Goal: Information Seeking & Learning: Learn about a topic

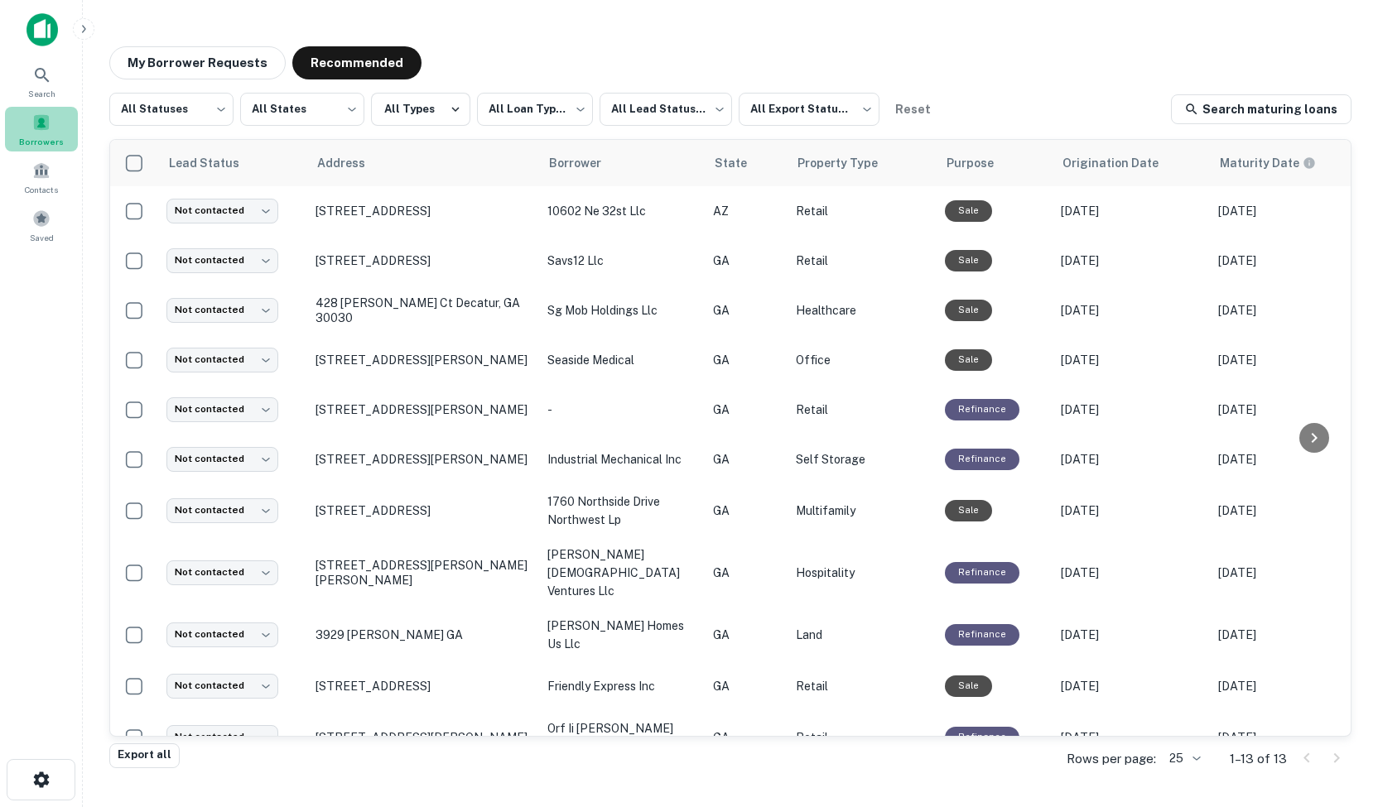
click at [46, 135] on span "Borrowers" at bounding box center [41, 141] width 45 height 13
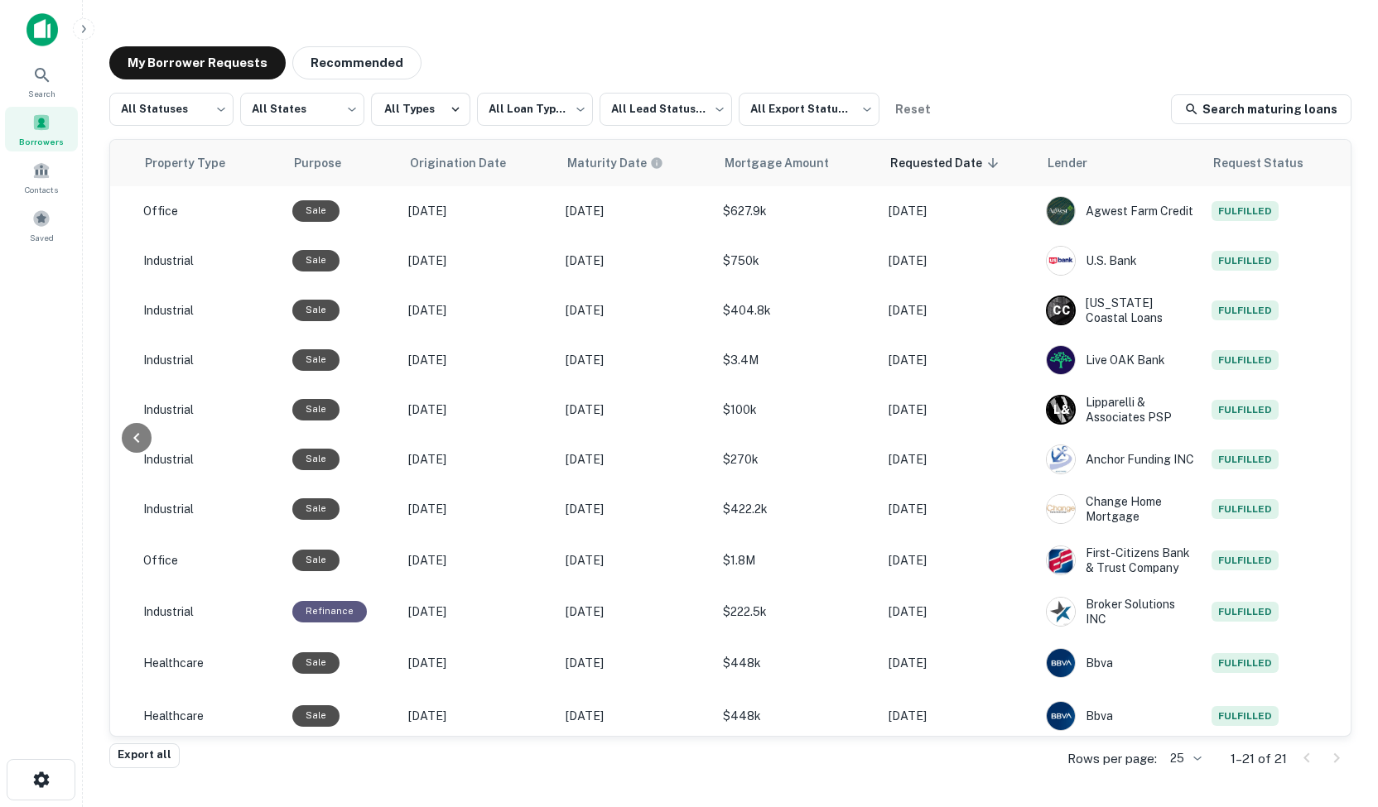
scroll to position [0, 719]
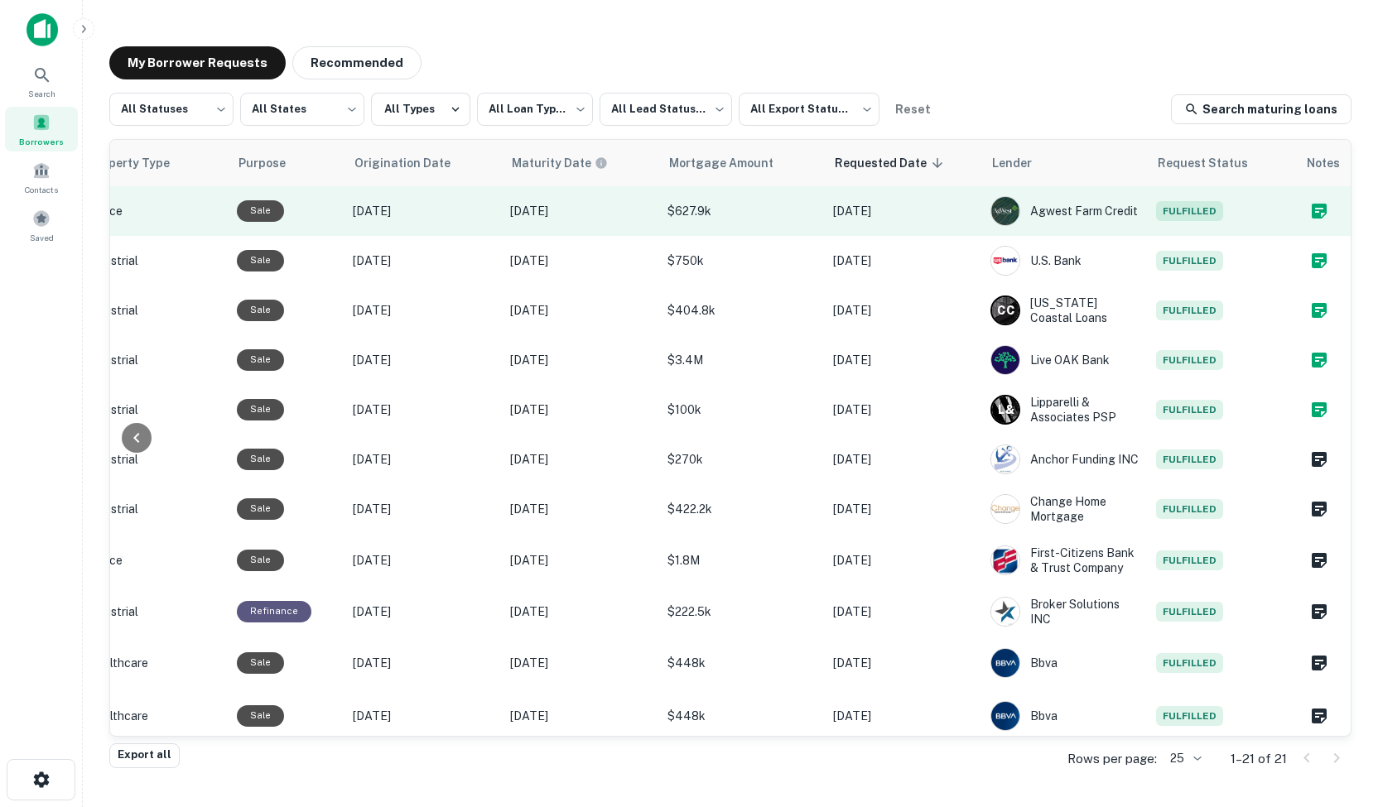
click at [1311, 216] on icon "Create a note for this borrower request" at bounding box center [1318, 211] width 15 height 15
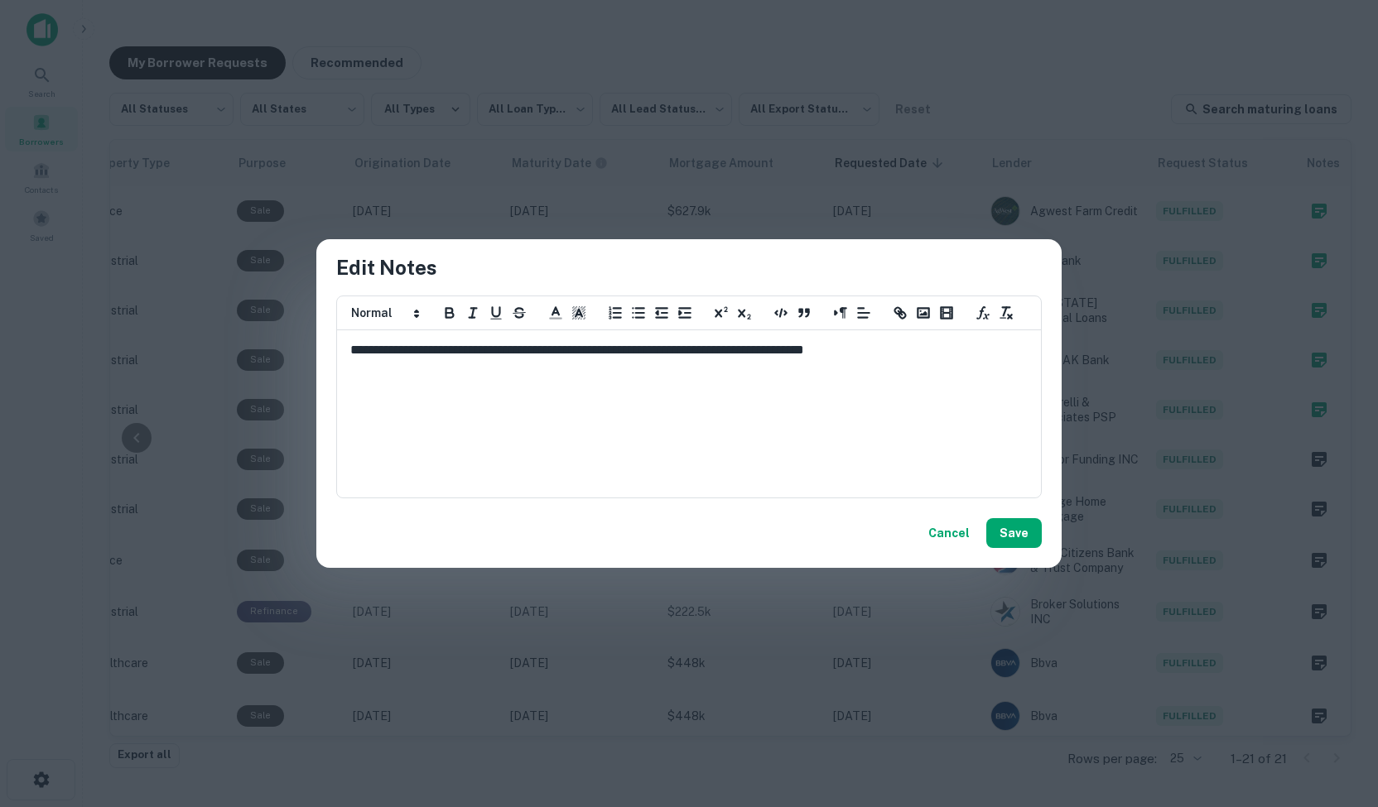
click at [950, 536] on button "Cancel" at bounding box center [948, 533] width 55 height 30
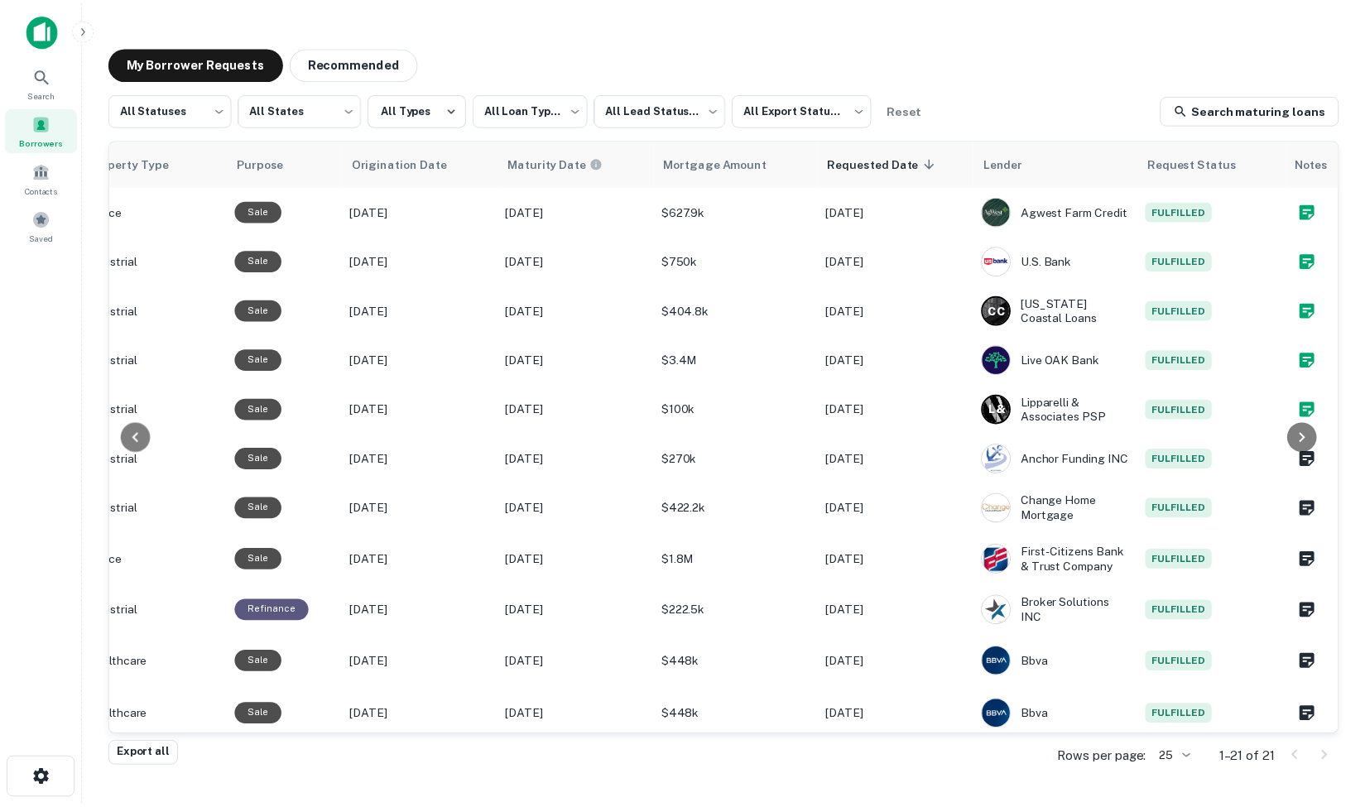
scroll to position [0, 0]
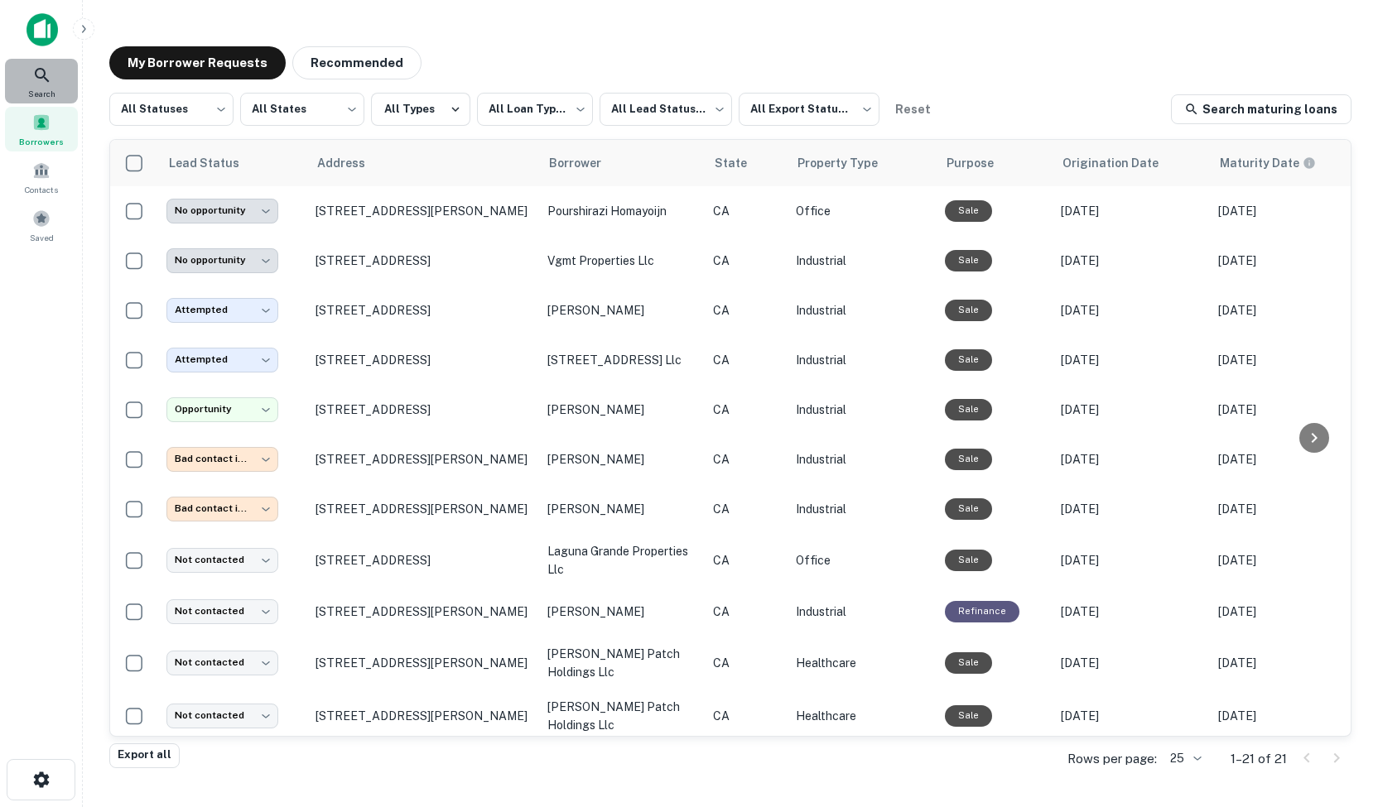
click at [41, 69] on icon at bounding box center [42, 75] width 14 height 14
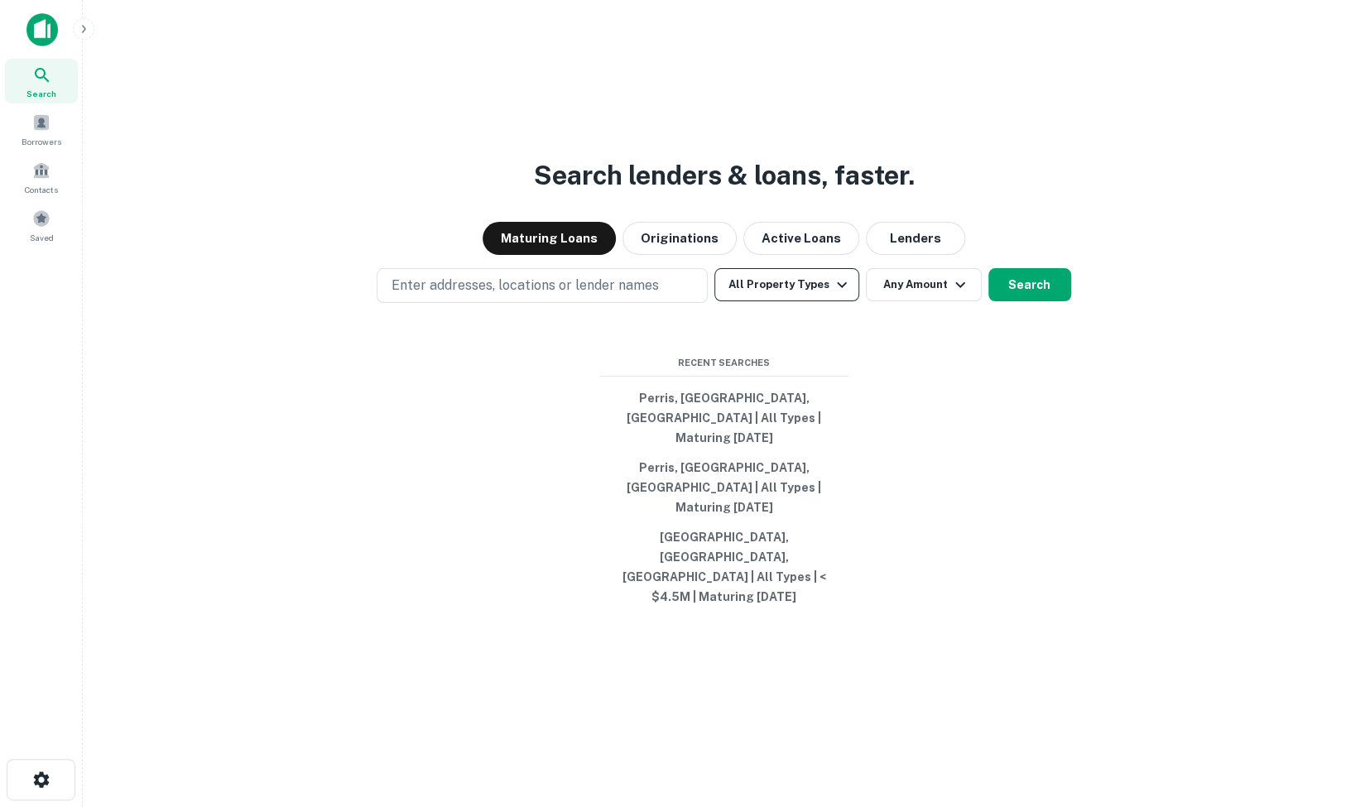
drag, startPoint x: 497, startPoint y: 326, endPoint x: 831, endPoint y: 324, distance: 334.5
click at [831, 303] on div "Enter addresses, locations or lender names All Property Types Any Amount Search" at bounding box center [724, 285] width 1256 height 35
click at [832, 295] on icon "button" at bounding box center [842, 285] width 20 height 20
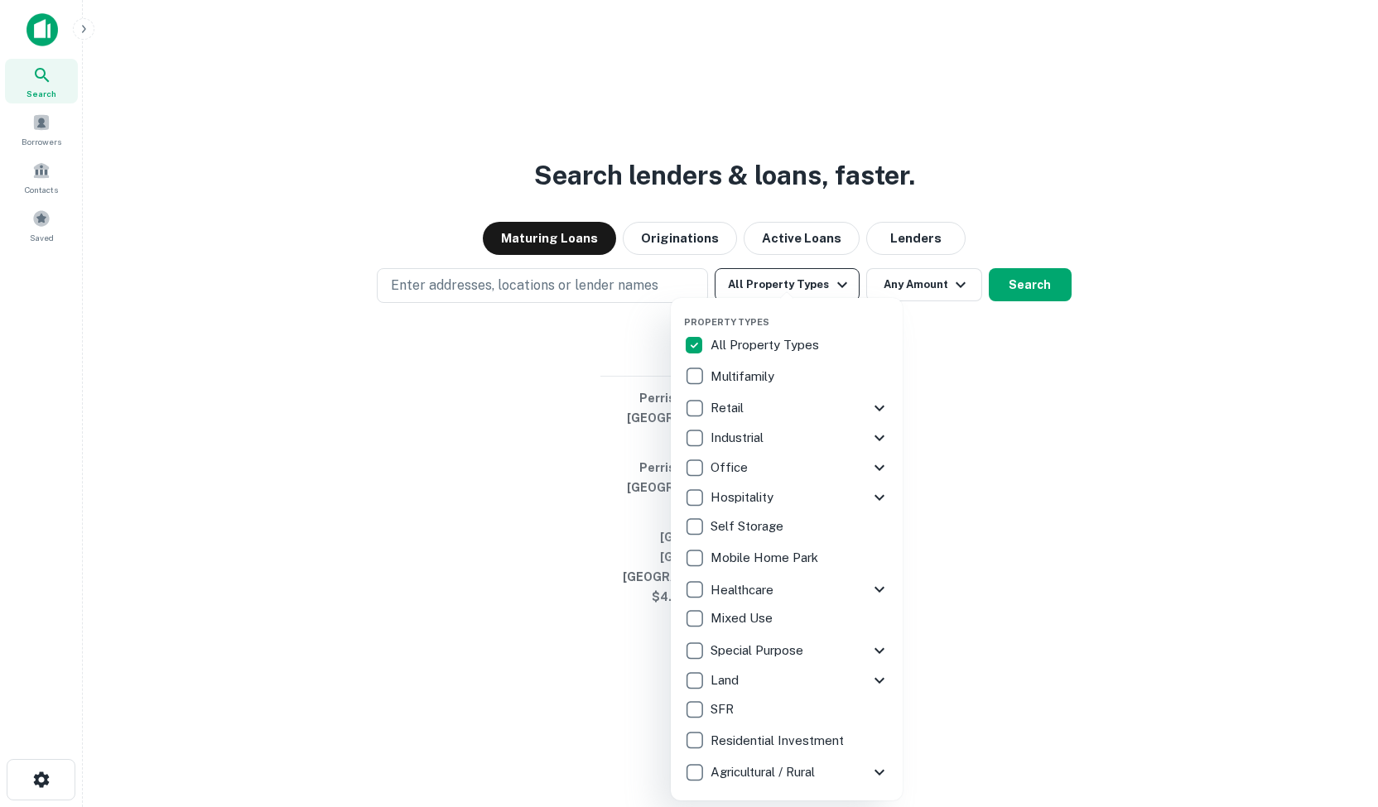
click at [831, 324] on div "Property Types All Property Types Multifamily Retail Storefront Auto Shop Bar S…" at bounding box center [786, 549] width 205 height 476
click at [842, 317] on div "Property Types All Property Types Multifamily Retail Storefront Auto Shop Bar S…" at bounding box center [786, 549] width 205 height 476
click at [936, 318] on div at bounding box center [689, 403] width 1378 height 807
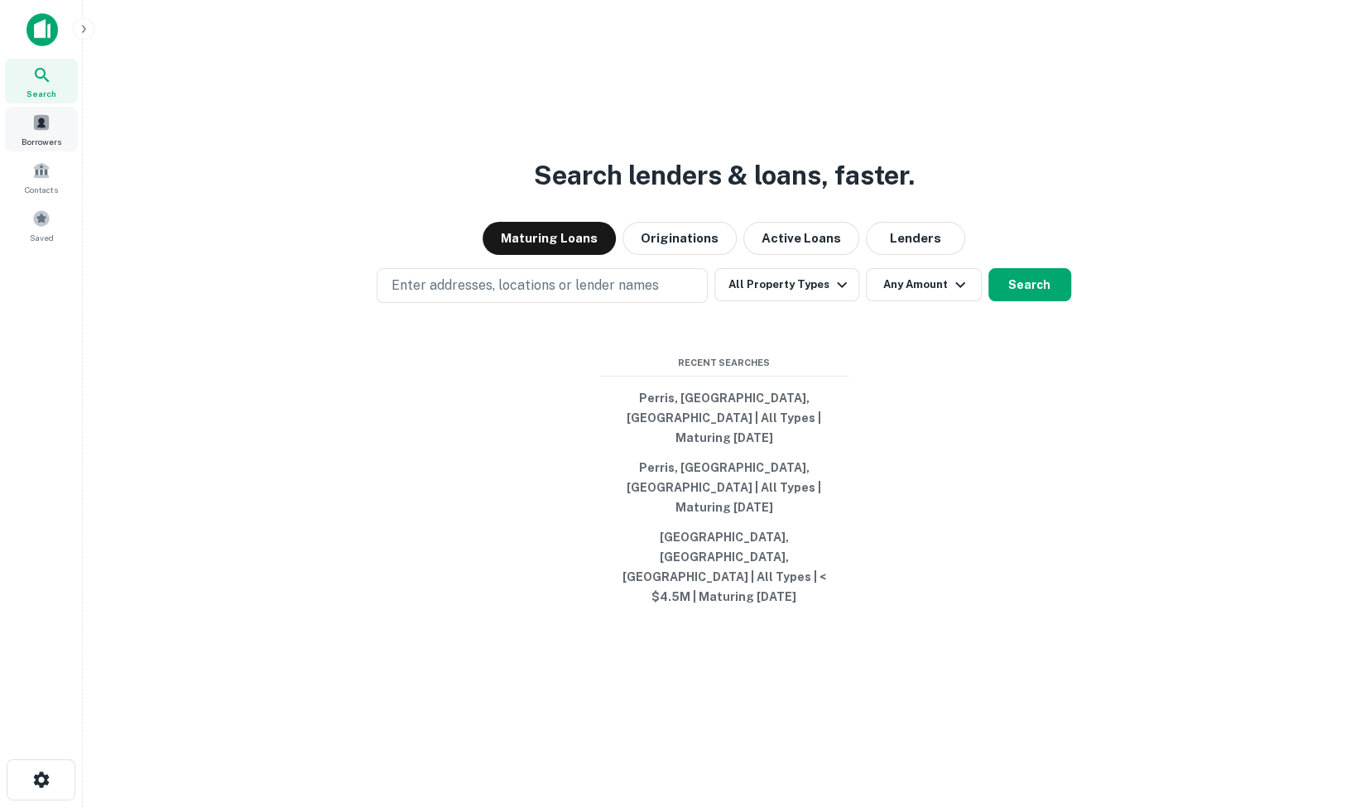
click at [41, 118] on span at bounding box center [41, 122] width 18 height 18
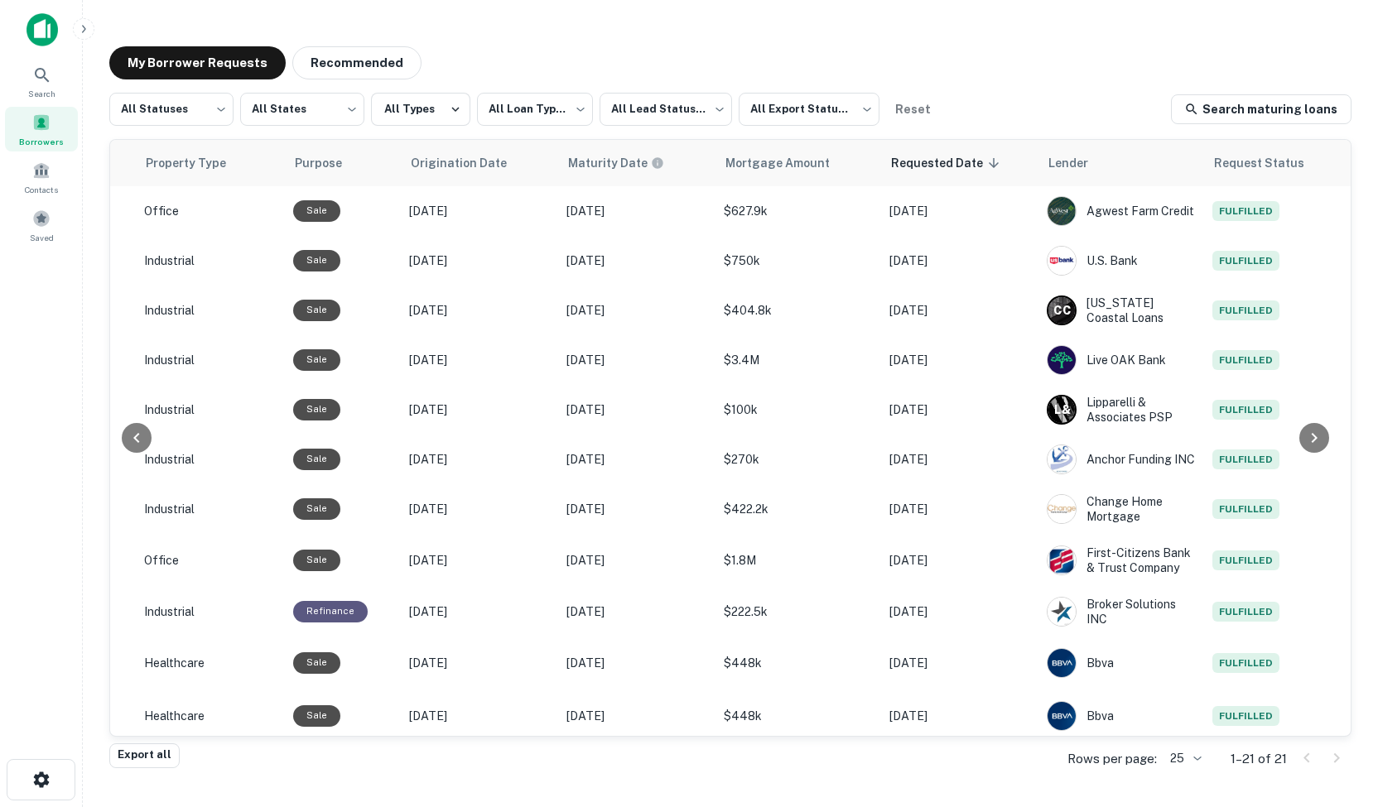
scroll to position [0, 719]
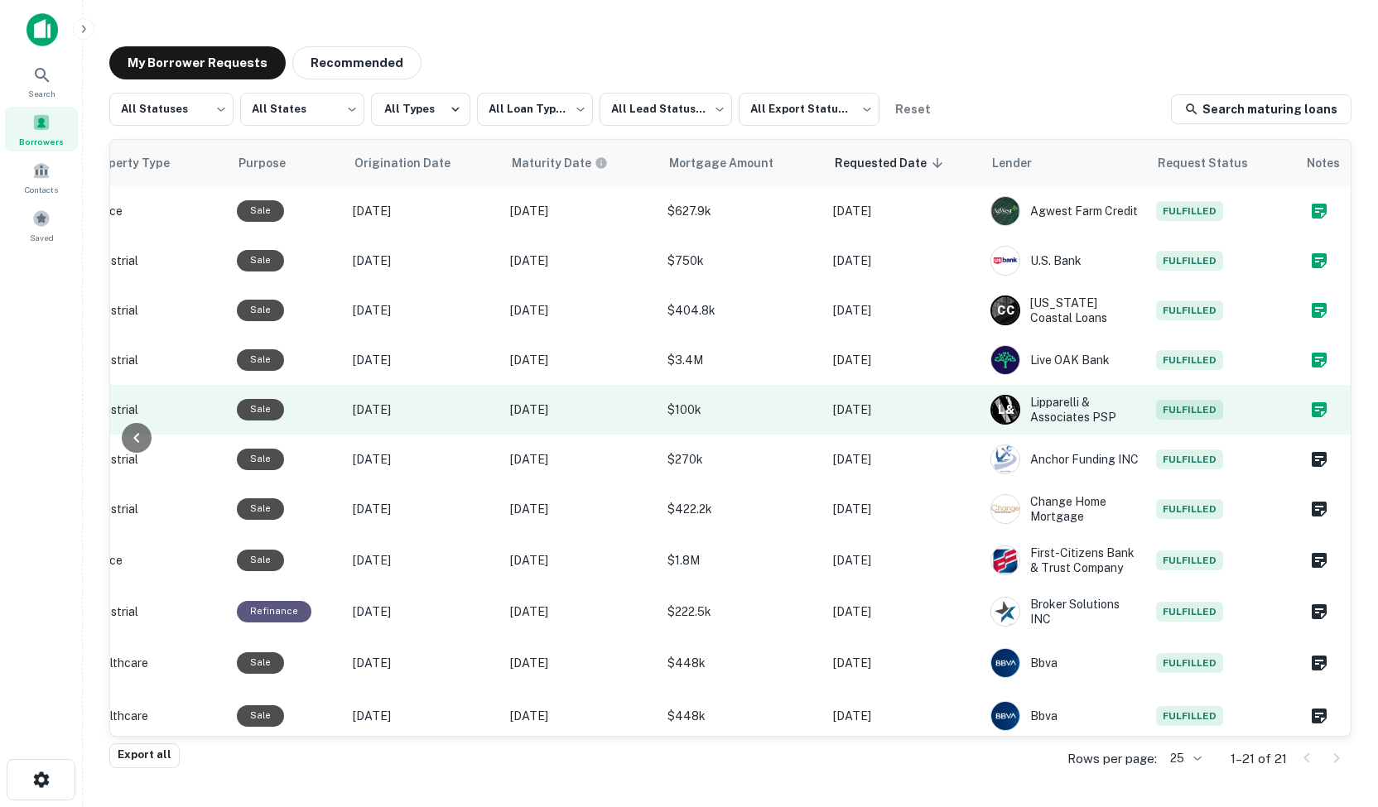
click at [1310, 417] on icon "Create a note for this borrower request" at bounding box center [1319, 410] width 20 height 20
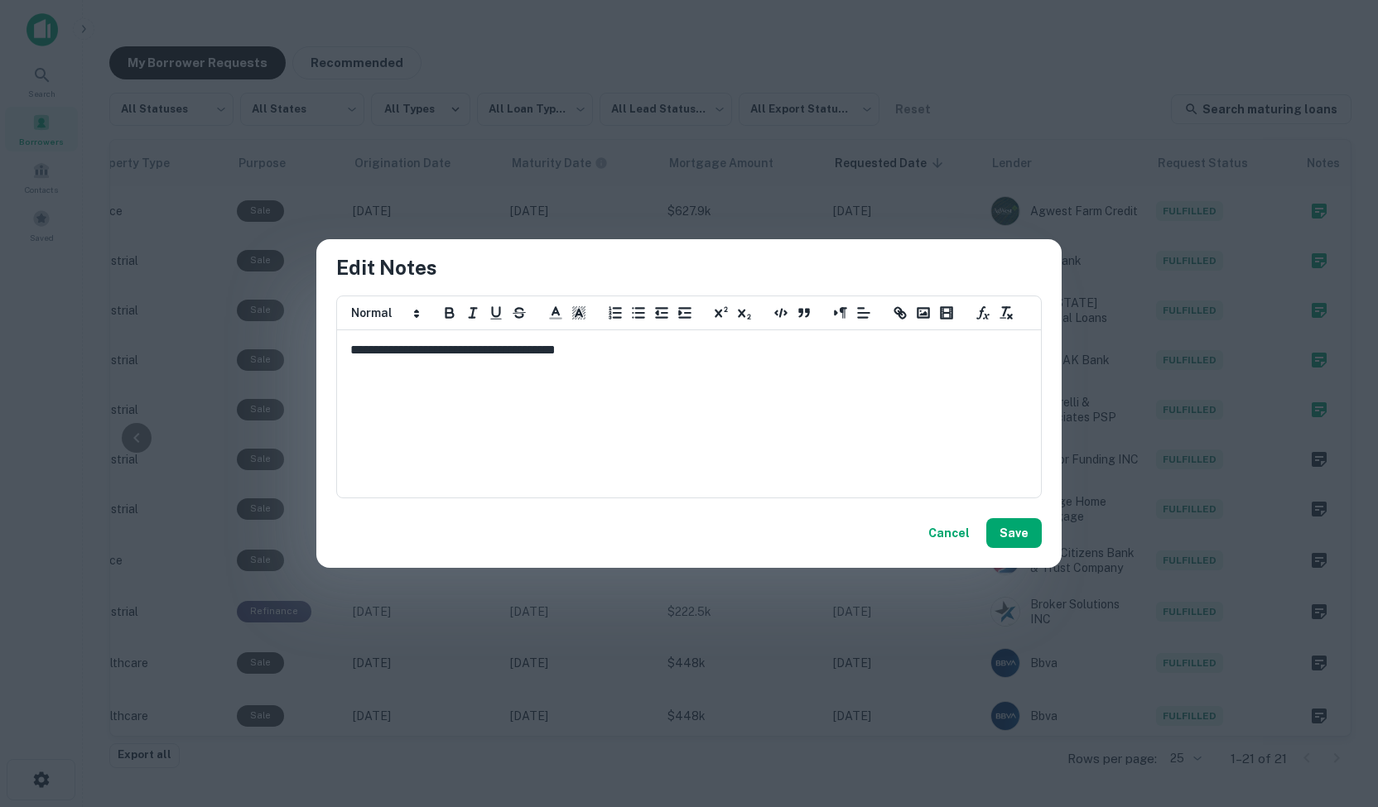
click at [947, 541] on button "Cancel" at bounding box center [948, 533] width 55 height 30
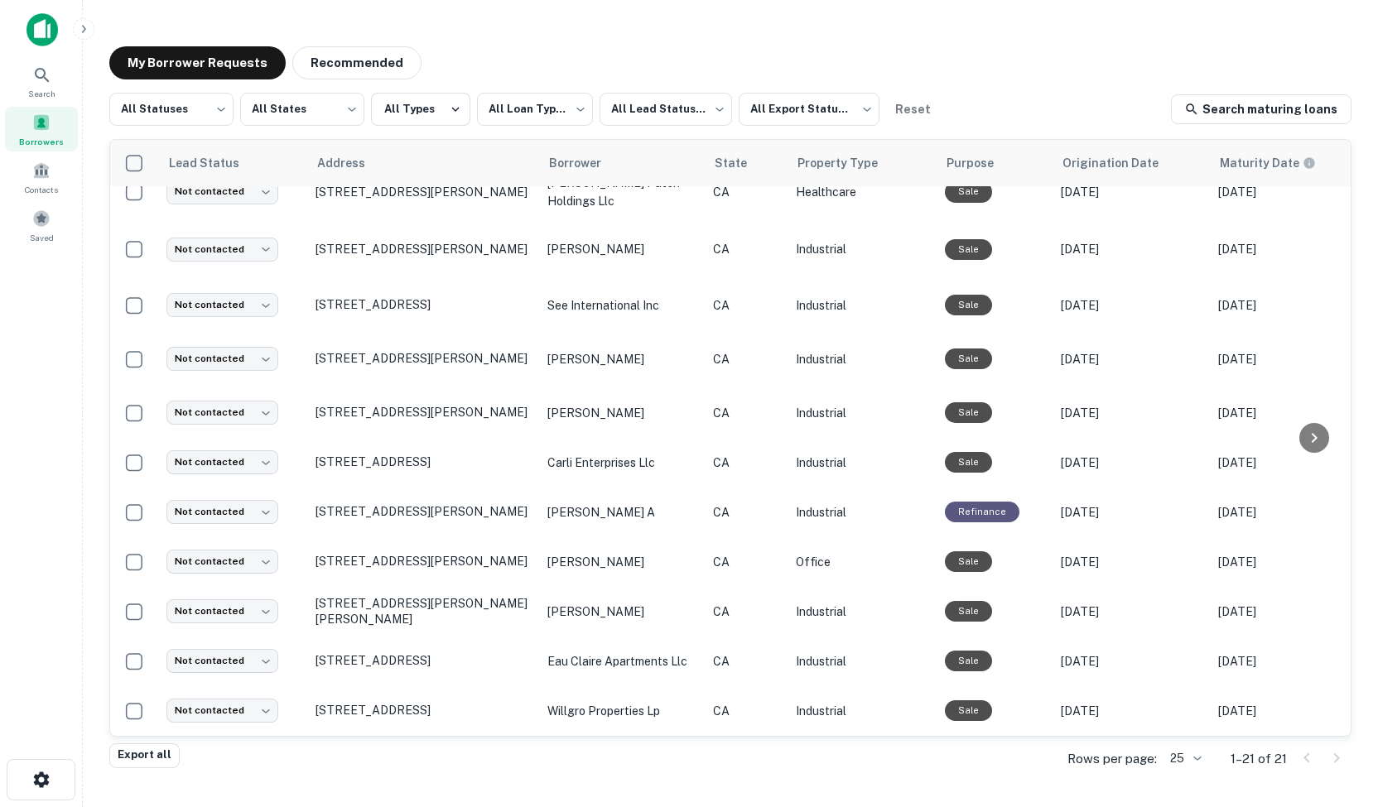
scroll to position [0, 0]
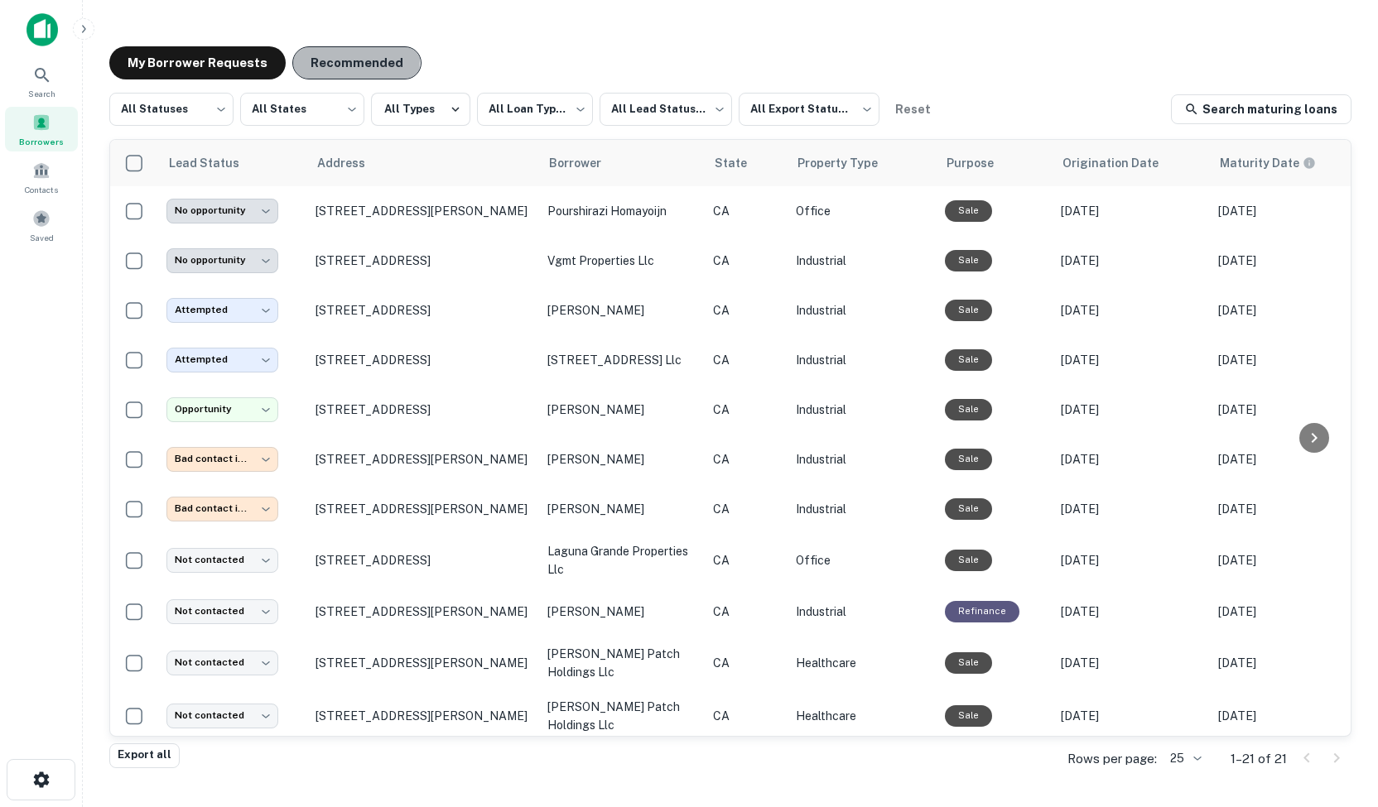
click at [324, 60] on button "Recommended" at bounding box center [356, 62] width 129 height 33
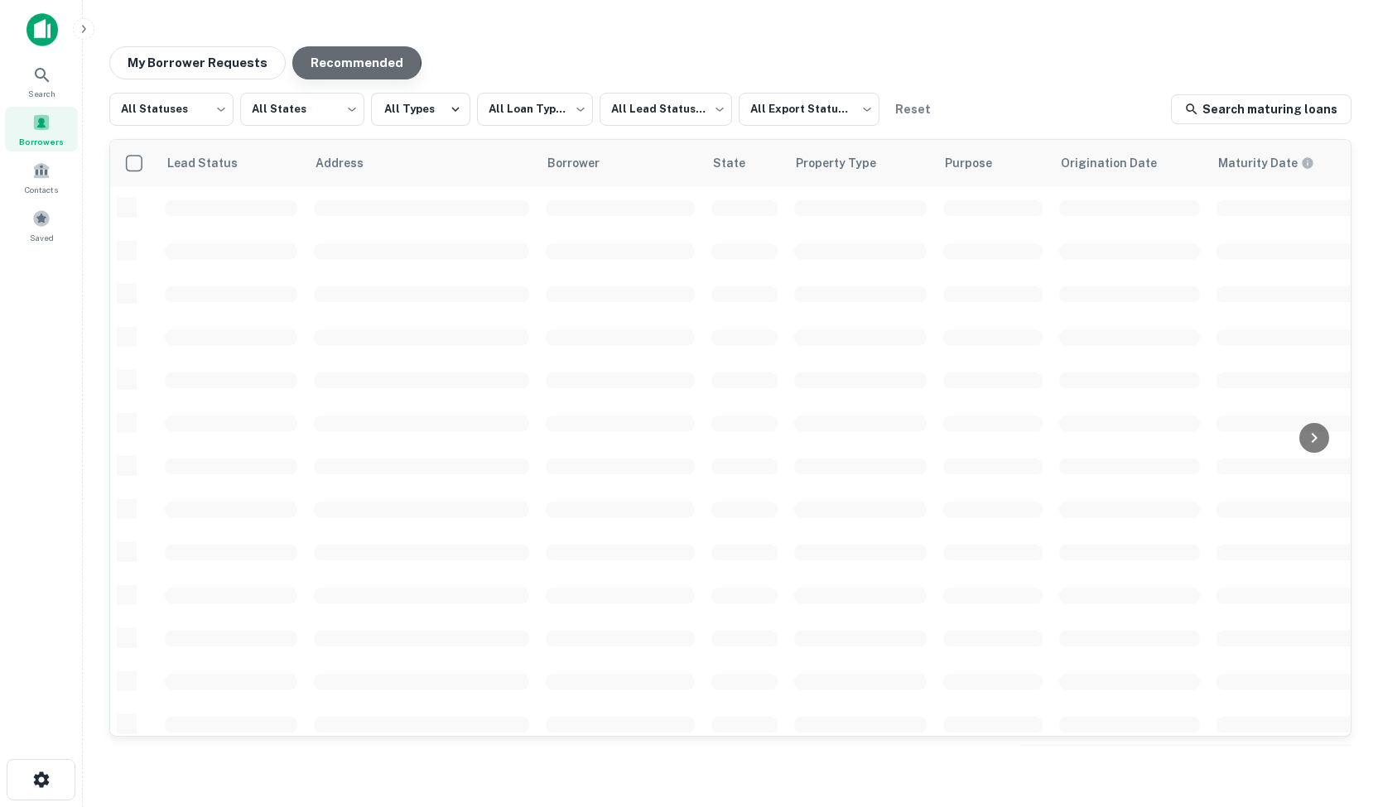
click at [324, 60] on button "Recommended" at bounding box center [356, 62] width 129 height 33
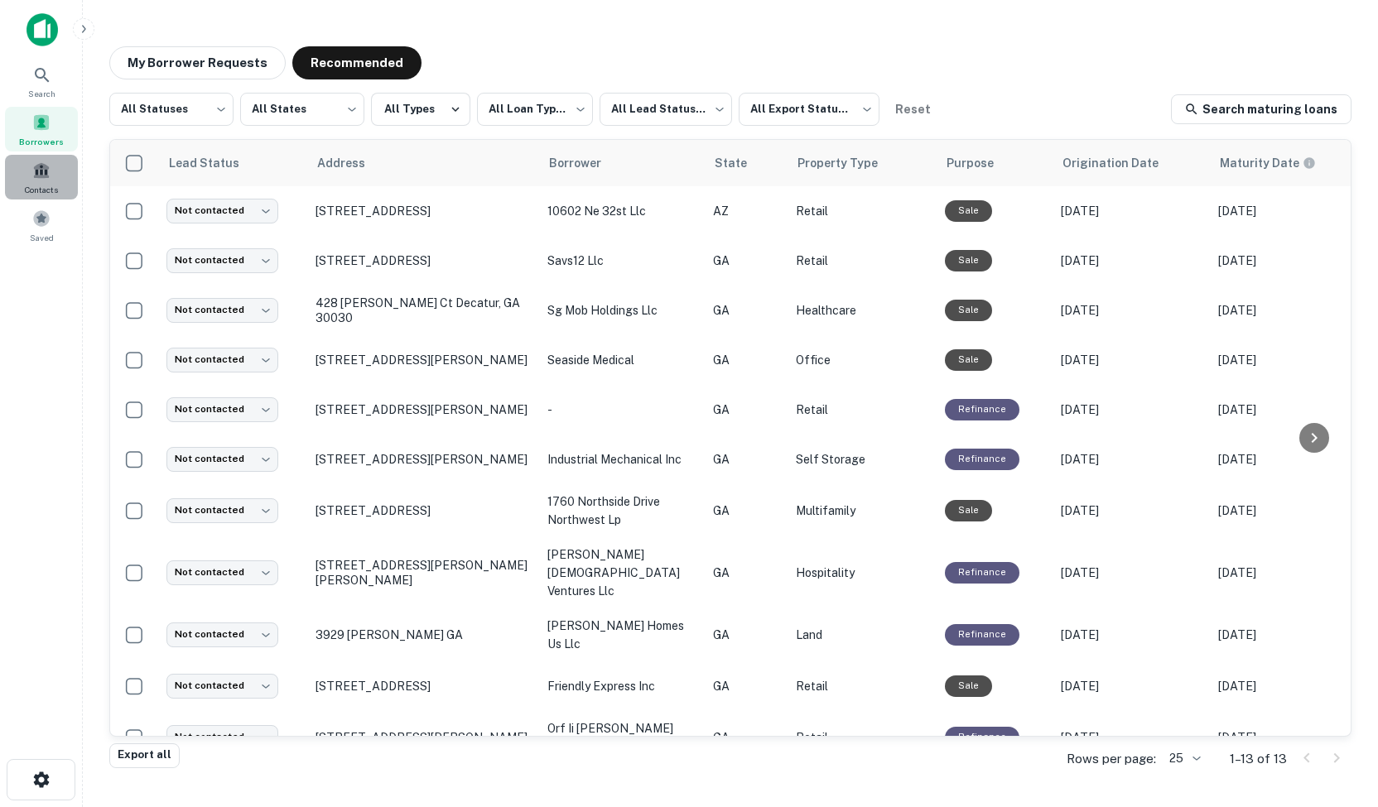
click at [41, 180] on div "Contacts" at bounding box center [41, 177] width 73 height 45
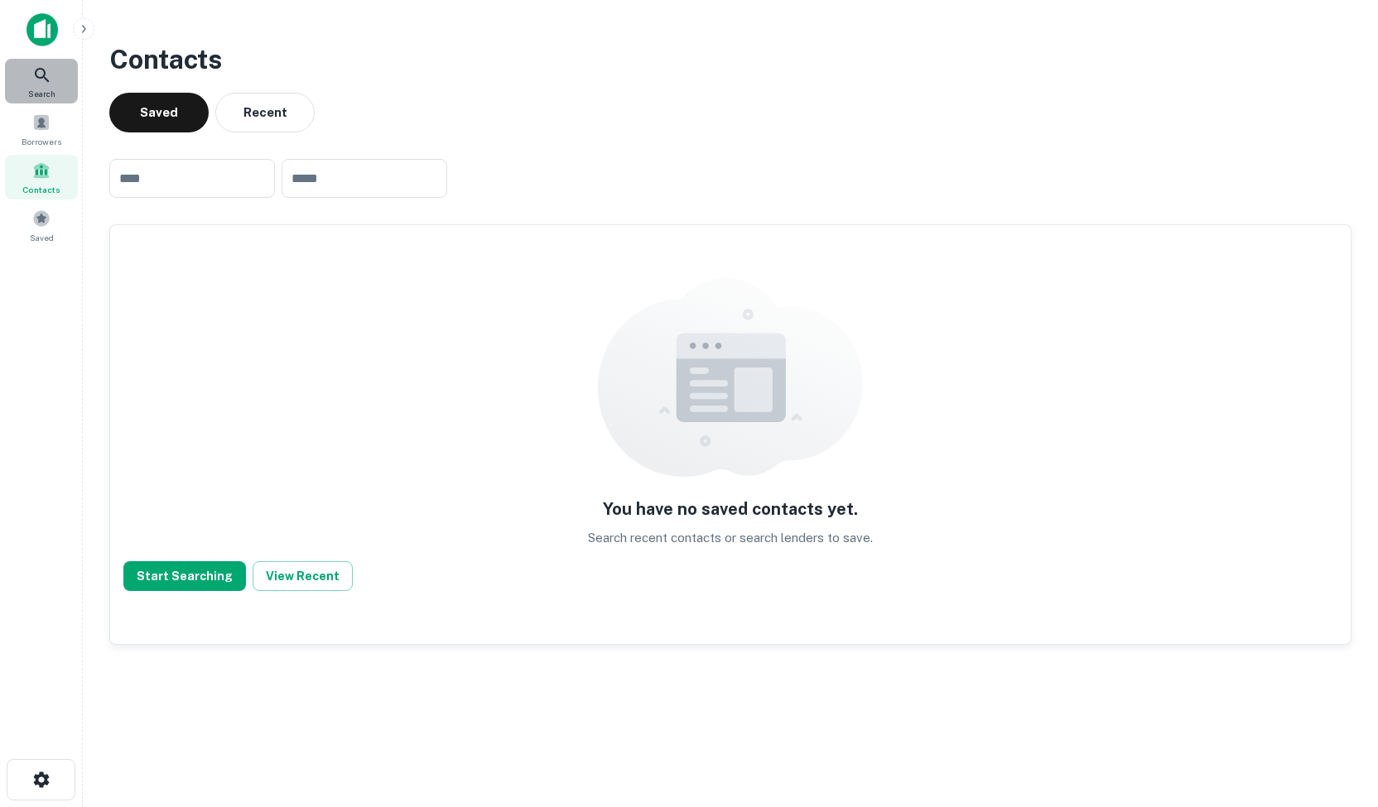
click at [45, 69] on icon at bounding box center [42, 75] width 20 height 20
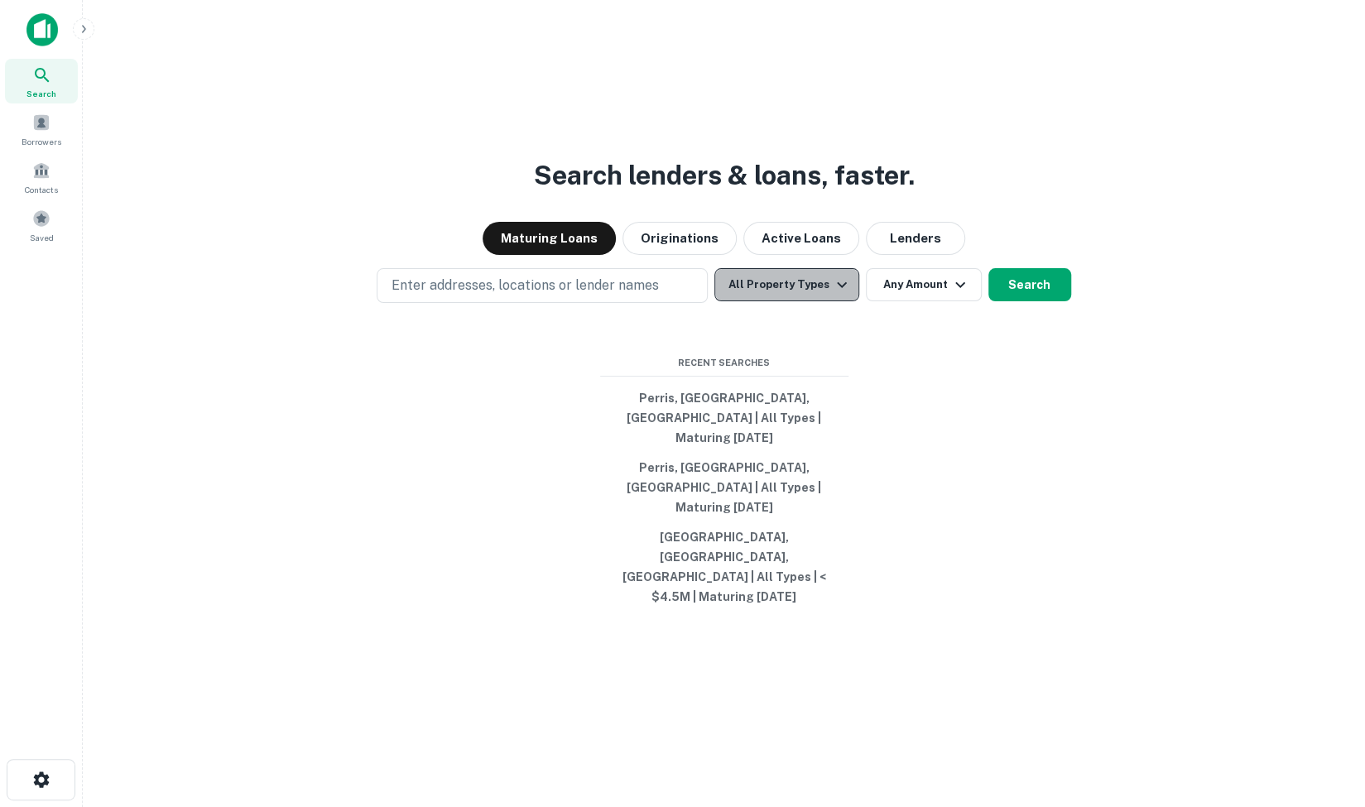
click at [836, 301] on button "All Property Types" at bounding box center [786, 284] width 144 height 33
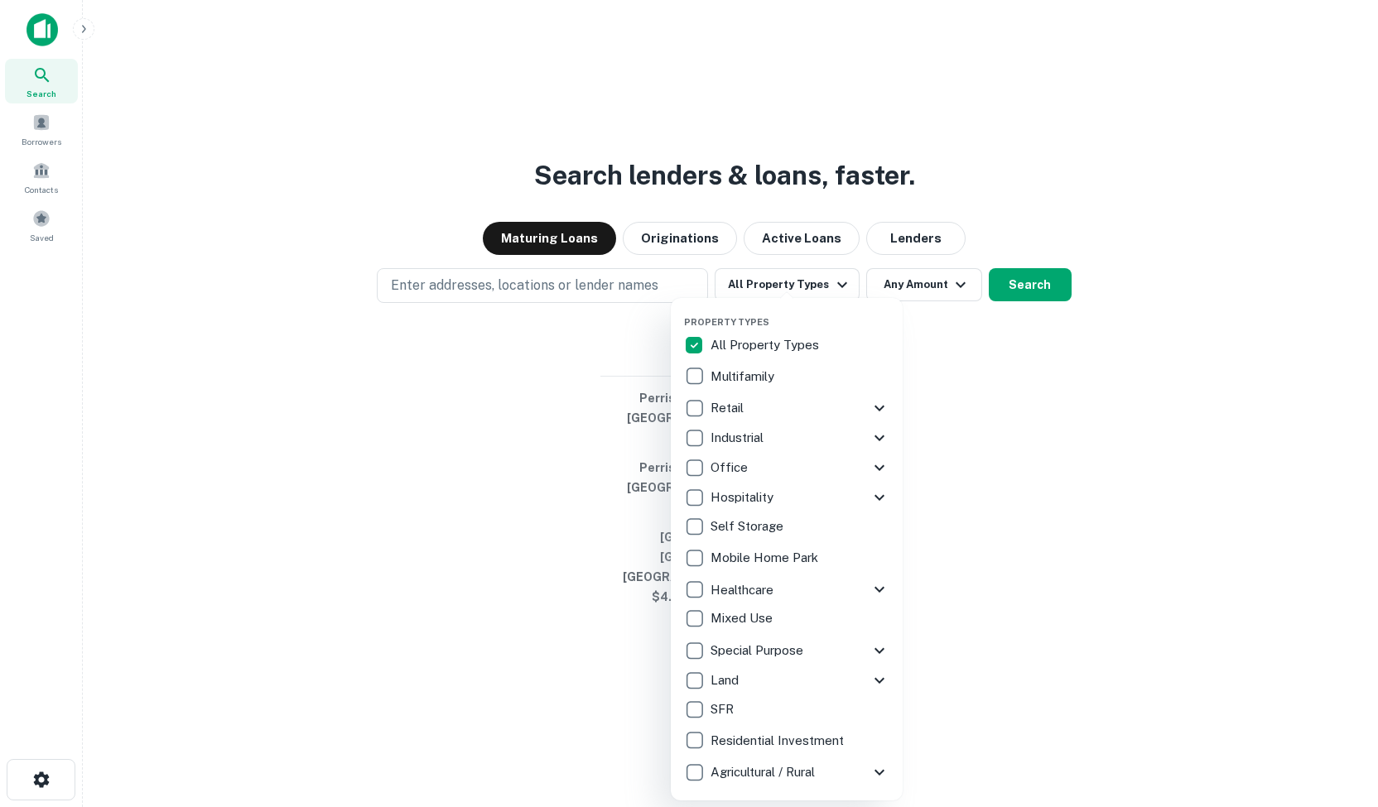
click at [740, 441] on p "Industrial" at bounding box center [738, 438] width 56 height 20
click at [512, 307] on div at bounding box center [689, 403] width 1378 height 807
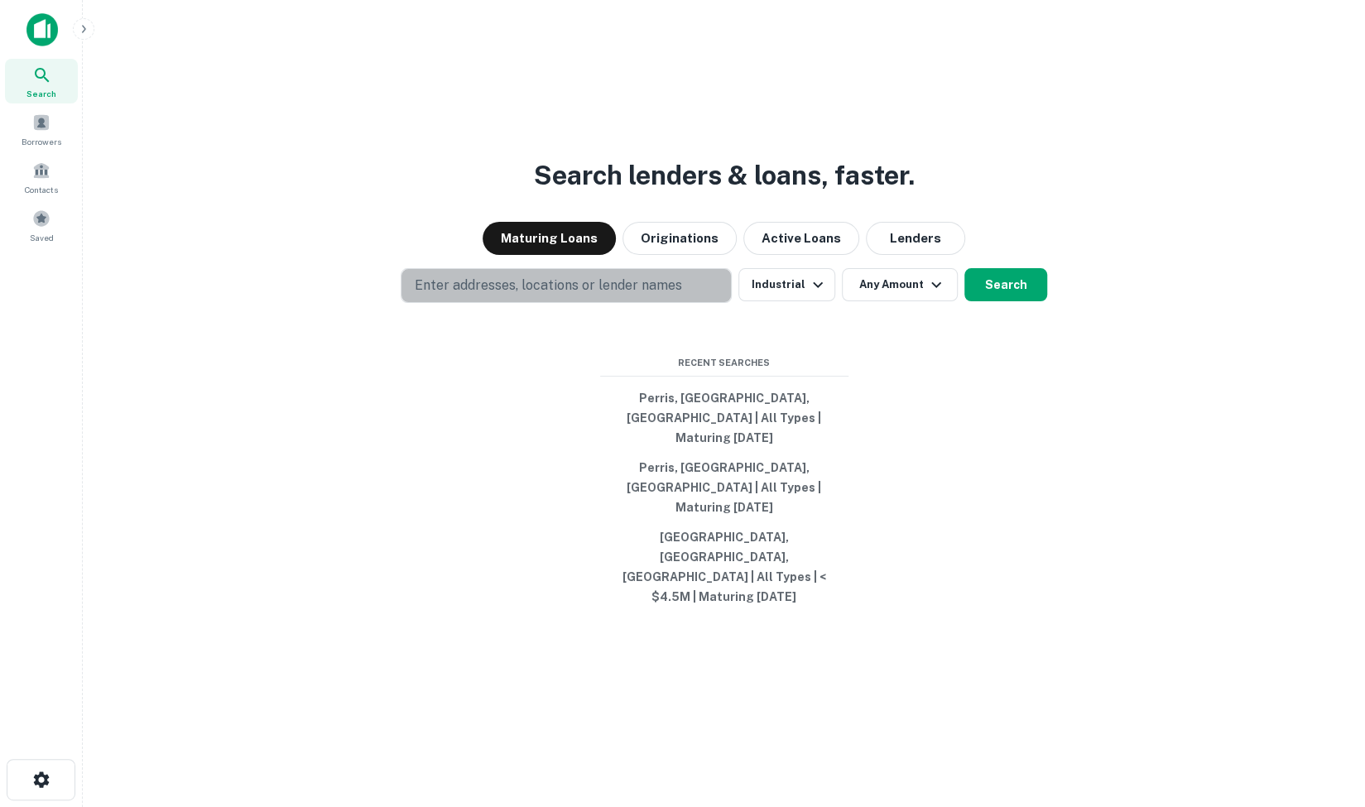
click at [506, 296] on p "Enter addresses, locations or lender names" at bounding box center [548, 286] width 267 height 20
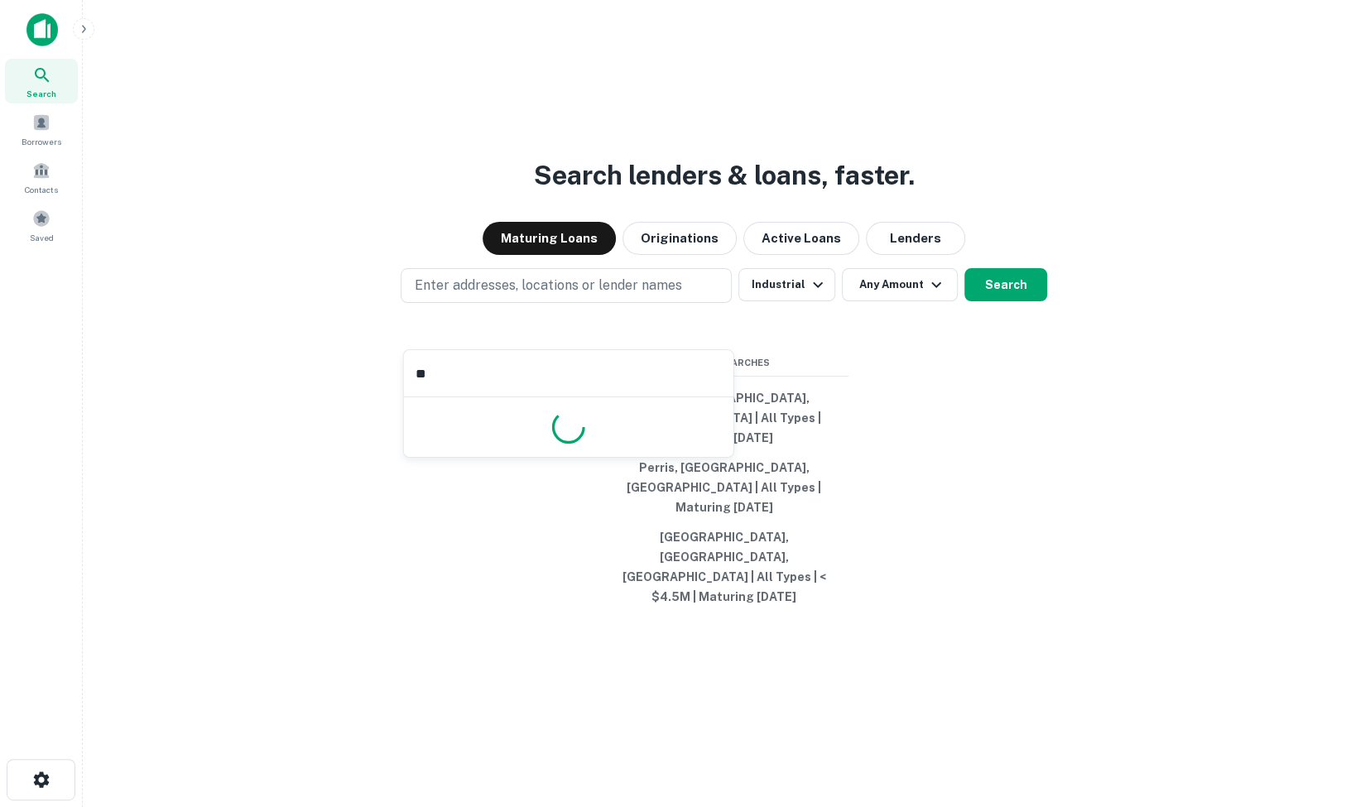
type input "***"
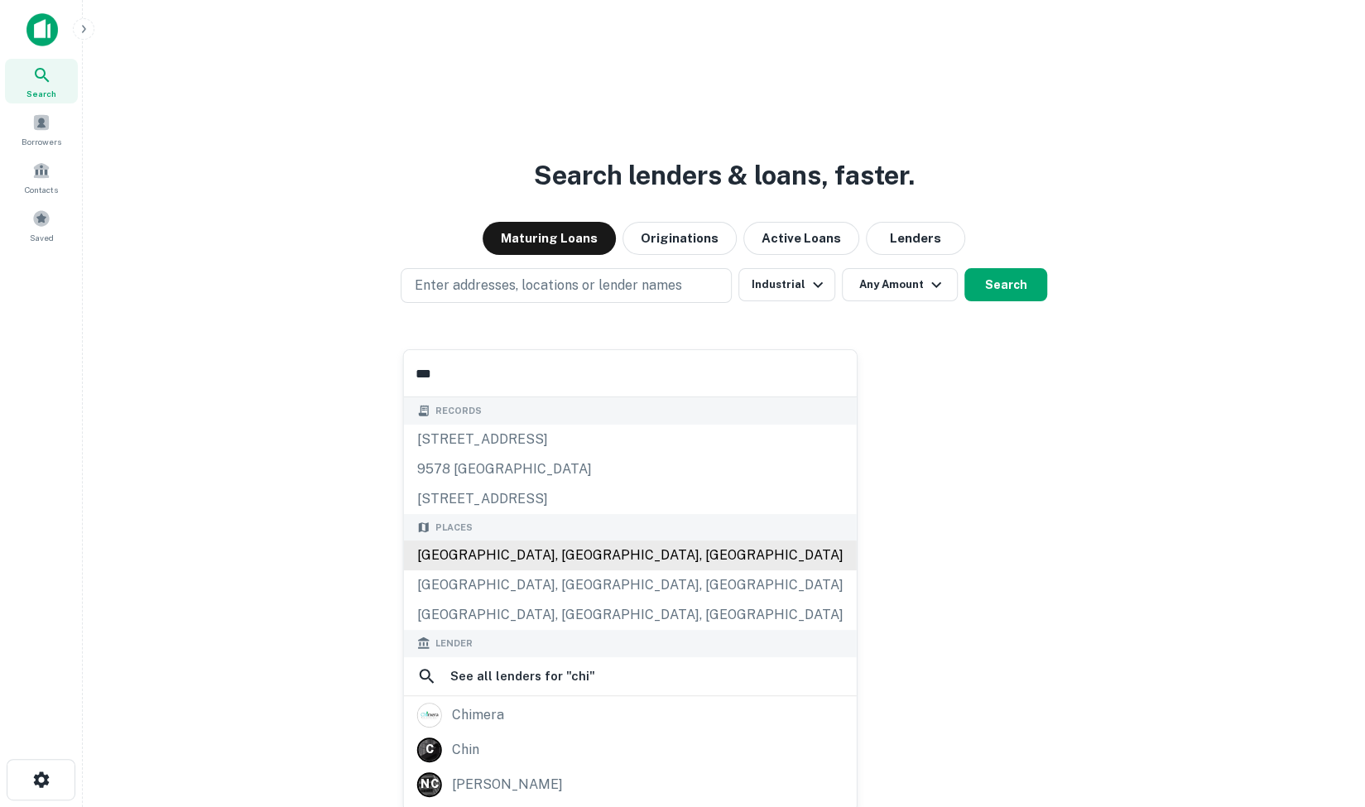
click at [455, 551] on div "Places [GEOGRAPHIC_DATA], [GEOGRAPHIC_DATA], [GEOGRAPHIC_DATA] [GEOGRAPHIC_DATA…" at bounding box center [630, 572] width 453 height 117
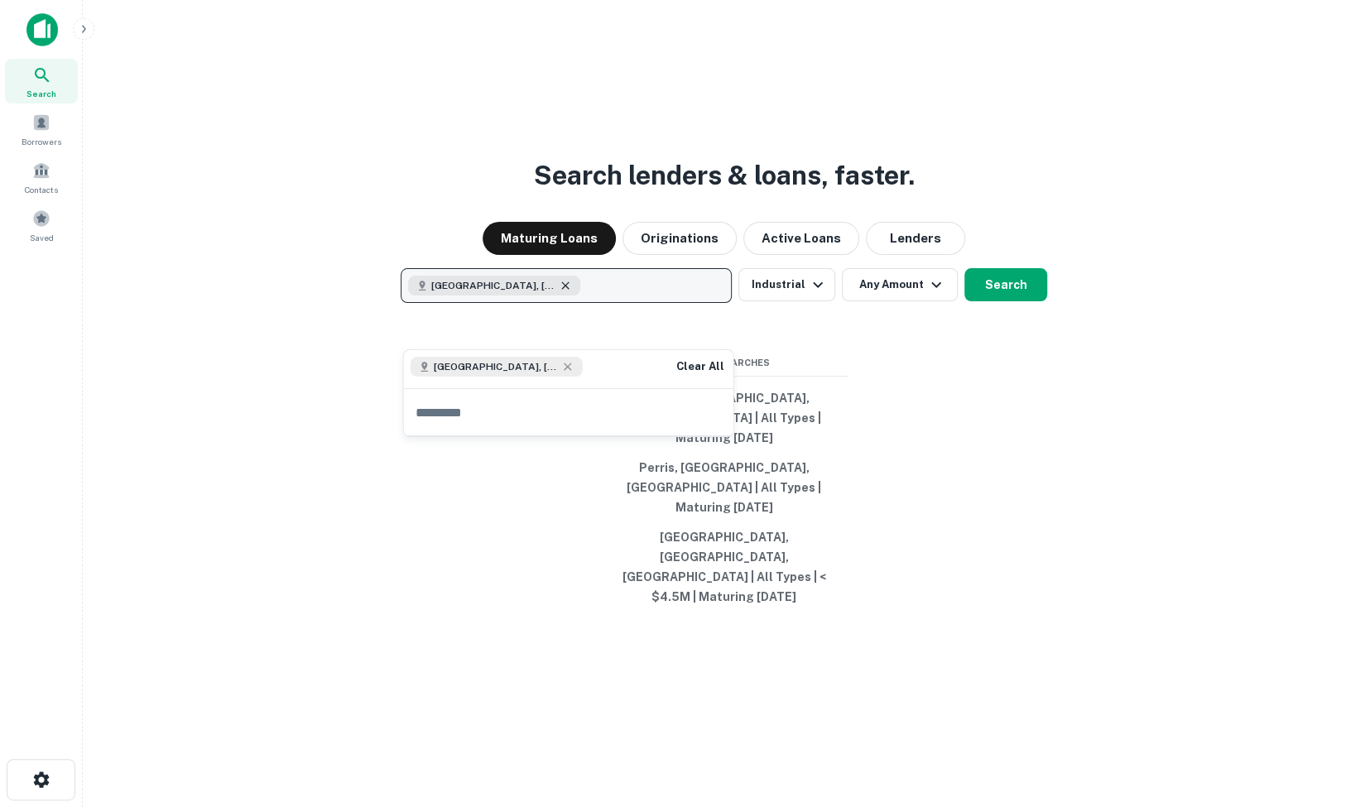
click at [559, 292] on icon "button" at bounding box center [565, 285] width 13 height 13
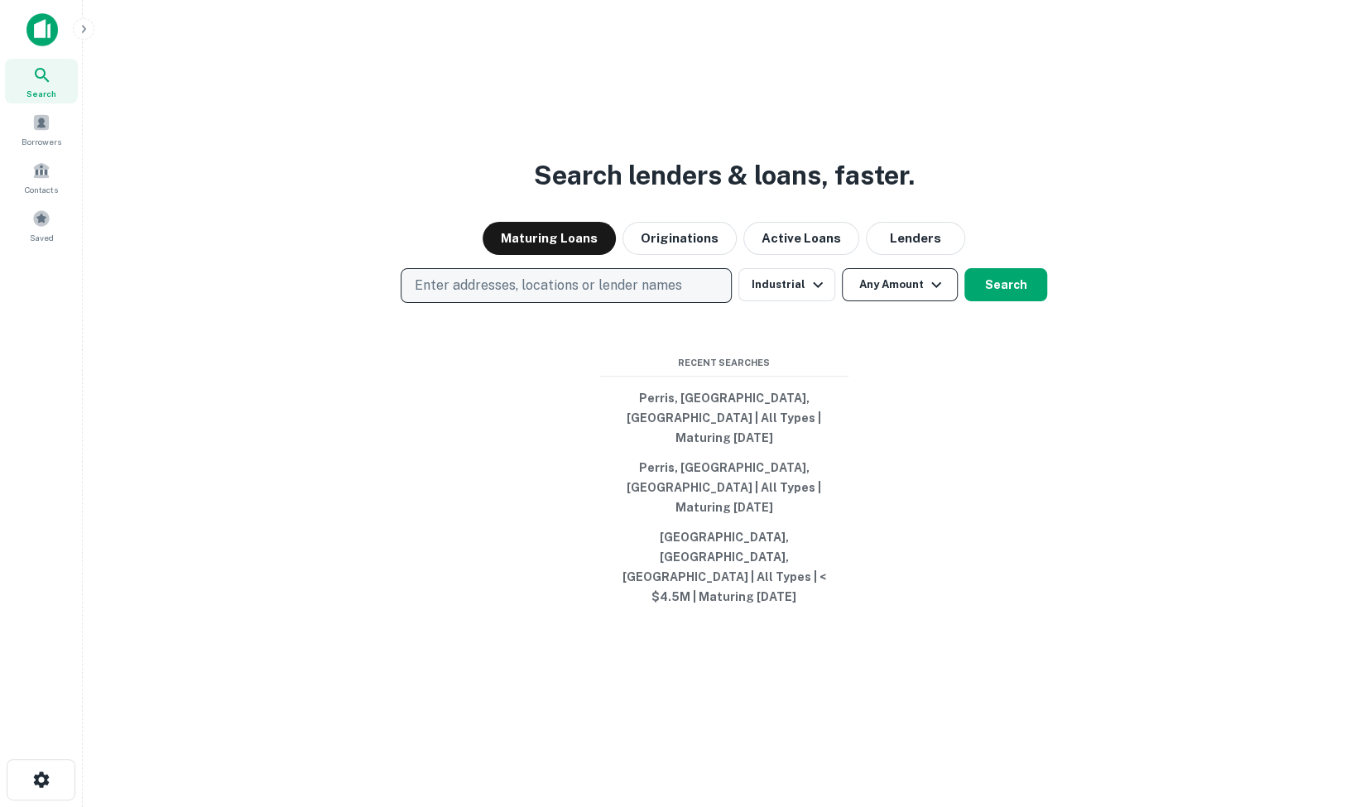
click at [902, 301] on button "Any Amount" at bounding box center [900, 284] width 116 height 33
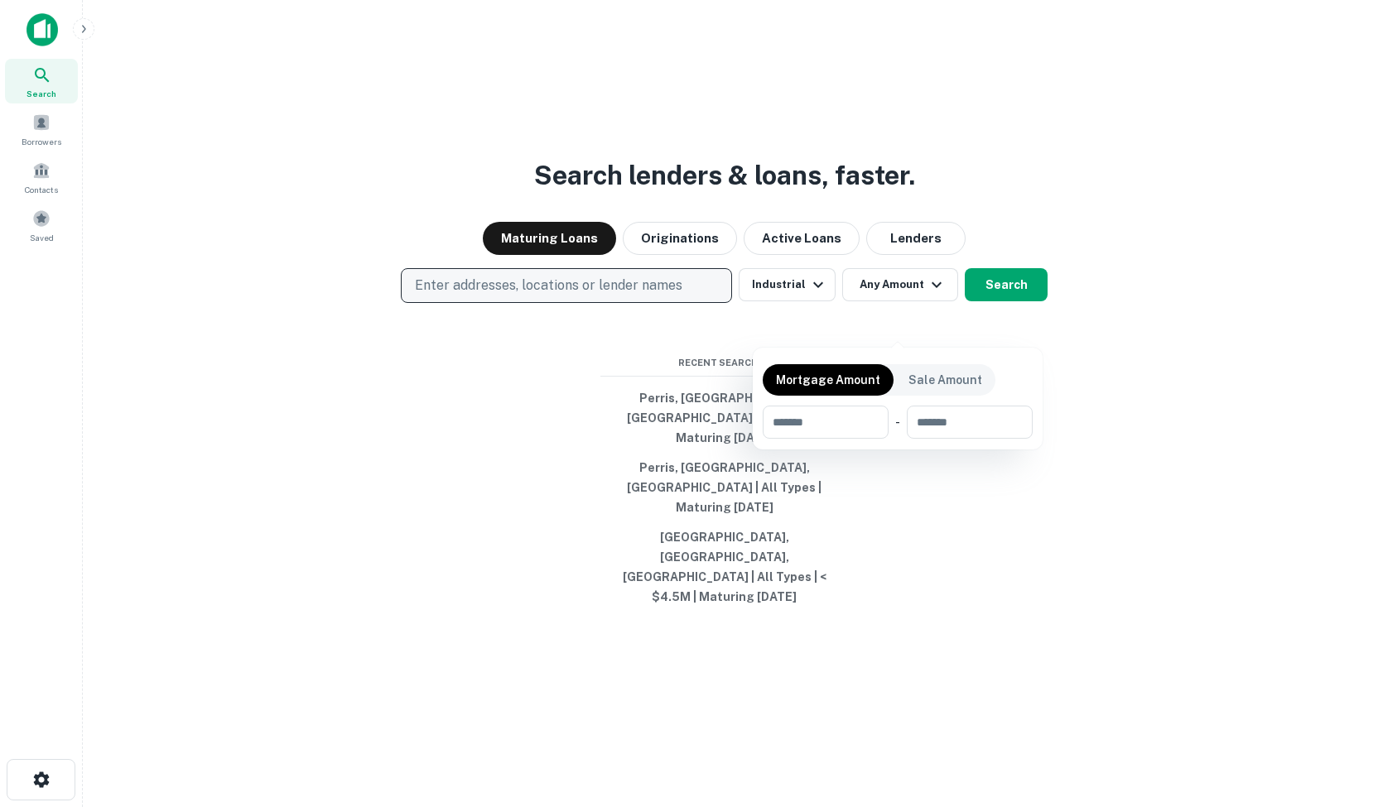
click at [1015, 322] on div at bounding box center [689, 403] width 1378 height 807
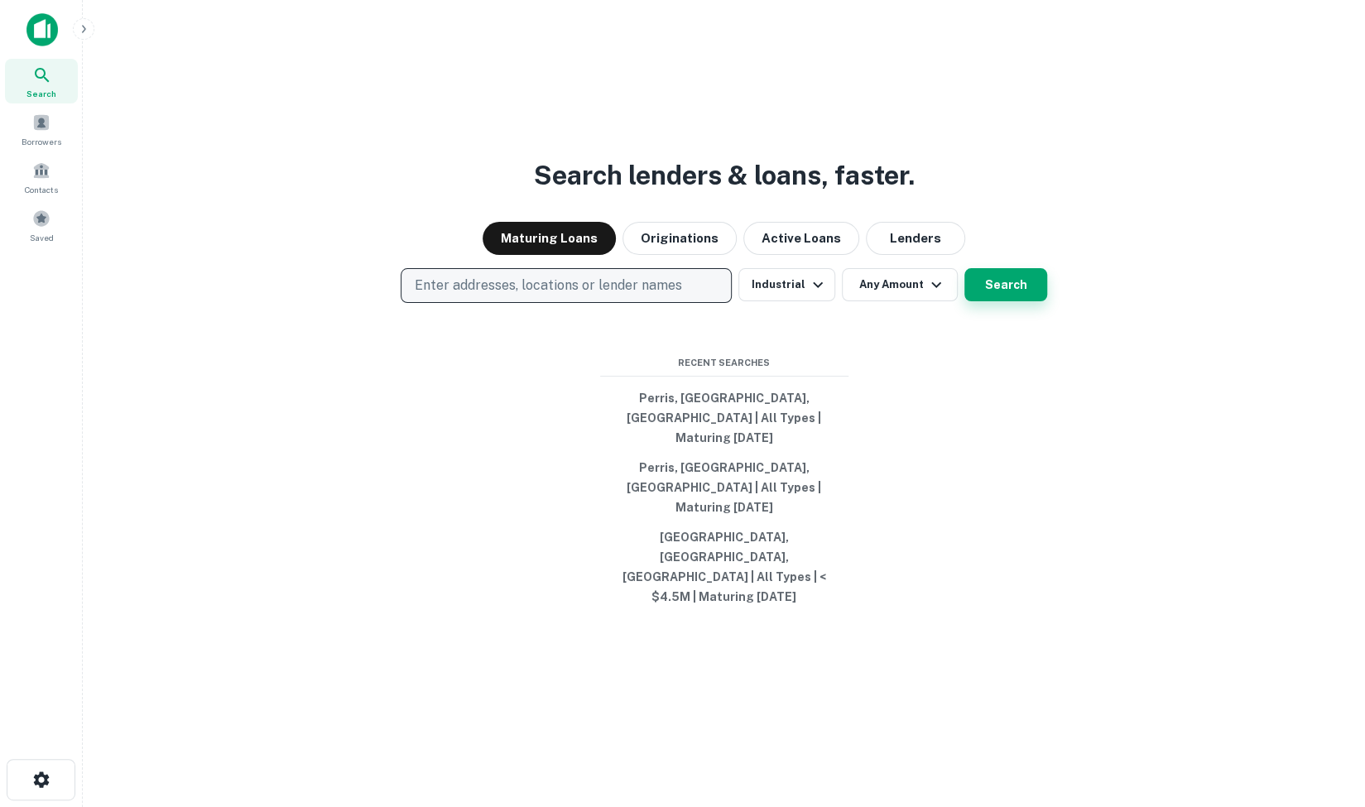
click at [1017, 301] on button "Search" at bounding box center [1005, 284] width 83 height 33
